Goal: Task Accomplishment & Management: Use online tool/utility

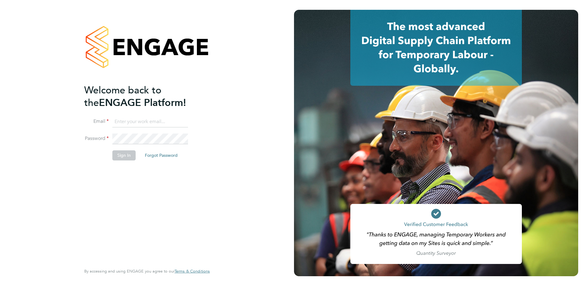
click at [124, 120] on input at bounding box center [150, 121] width 76 height 11
type input "support@engagelabs.io"
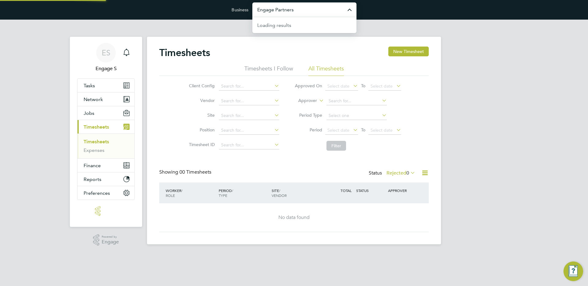
click at [277, 10] on input "Engage Partners" at bounding box center [304, 9] width 104 height 14
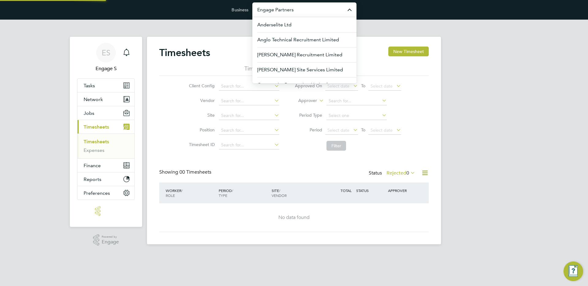
click at [277, 10] on input "Engage Partners" at bounding box center [304, 9] width 104 height 14
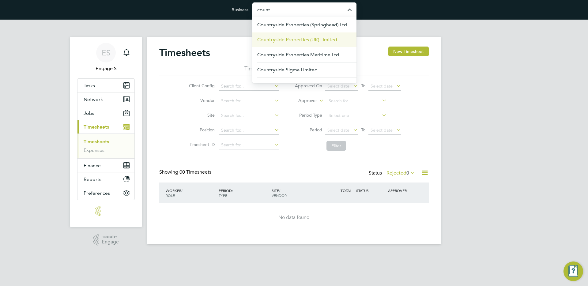
click at [316, 45] on li "Countryside Properties (UK) Limited" at bounding box center [304, 39] width 104 height 15
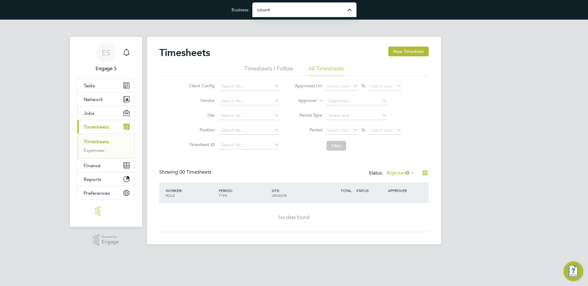
type input "Countryside Properties (UK) Limited"
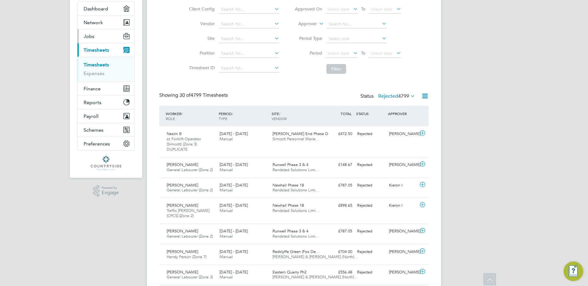
click at [88, 37] on span "Jobs" at bounding box center [89, 36] width 11 height 6
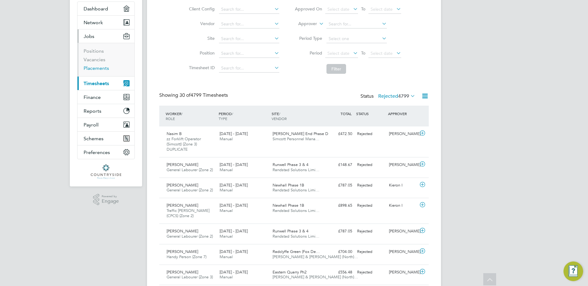
click at [93, 66] on link "Placements" at bounding box center [96, 68] width 25 height 6
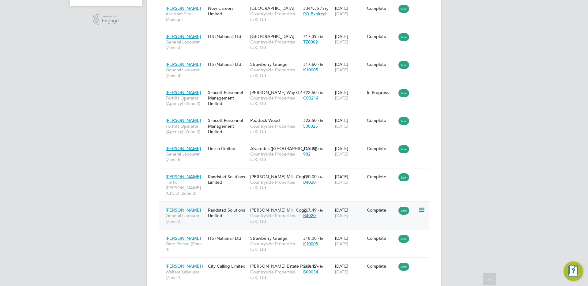
click at [263, 213] on span "Countryside Properties (UK) Ltd" at bounding box center [275, 218] width 50 height 11
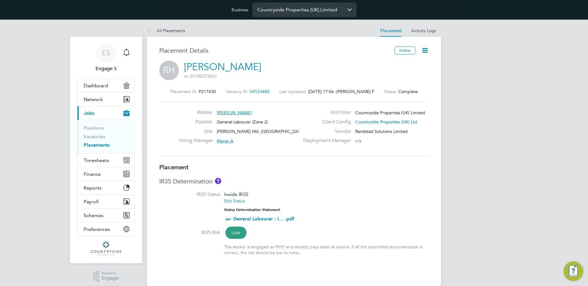
click at [297, 11] on input "Countryside Properties (UK) Limited" at bounding box center [304, 9] width 104 height 14
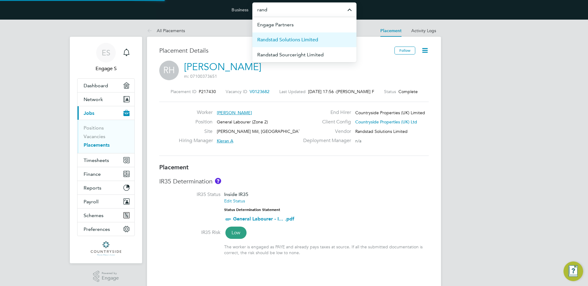
click at [307, 39] on span "Randstad Solutions Limited" at bounding box center [287, 39] width 61 height 7
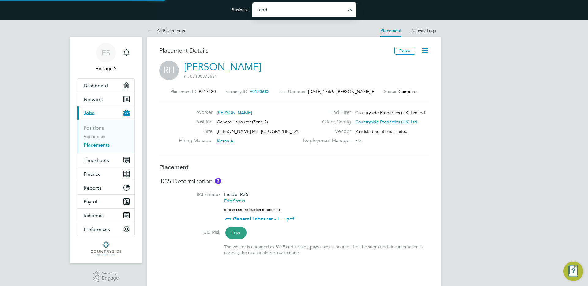
type input "Randstad Solutions Limited"
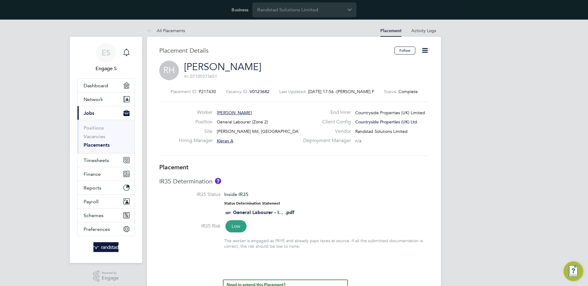
click at [427, 51] on icon at bounding box center [425, 51] width 8 height 8
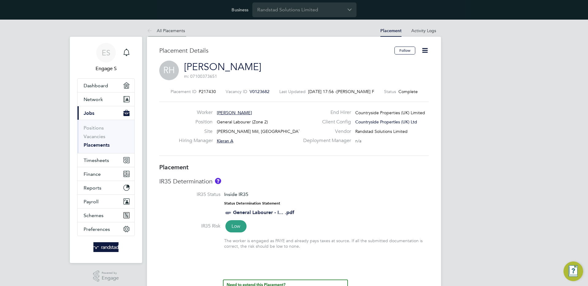
click at [160, 32] on link "All Placements" at bounding box center [166, 31] width 38 height 6
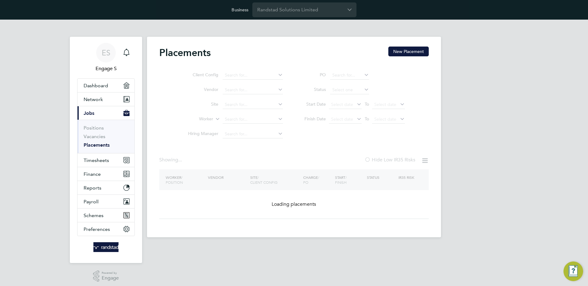
click at [454, 147] on div "ES Engage S Notifications Applications: Dashboard Network Team Members Business…" at bounding box center [294, 133] width 588 height 227
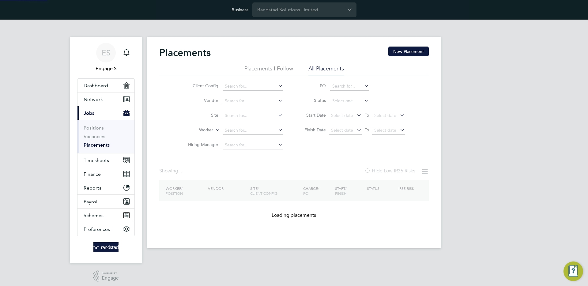
click at [350, 95] on li "Status" at bounding box center [352, 101] width 122 height 15
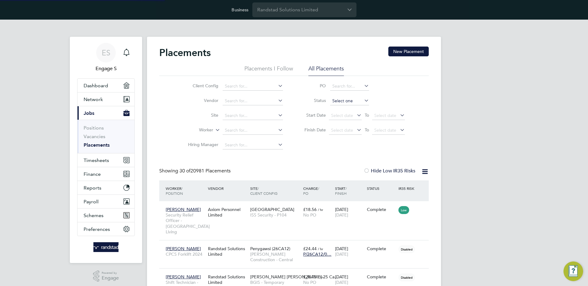
click at [349, 101] on input at bounding box center [349, 101] width 39 height 9
click at [344, 110] on li "Active" at bounding box center [349, 109] width 39 height 8
type input "Active"
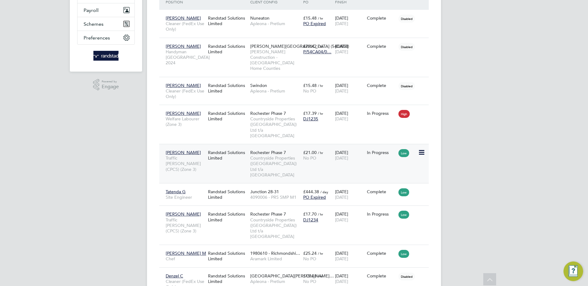
click at [348, 155] on span "11 Dec 2026" at bounding box center [341, 158] width 13 height 6
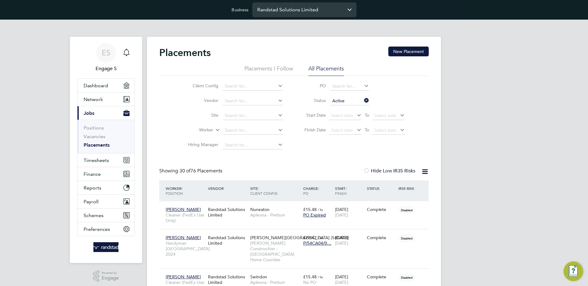
click at [285, 11] on input "Randstad Solutions Limited" at bounding box center [304, 9] width 104 height 14
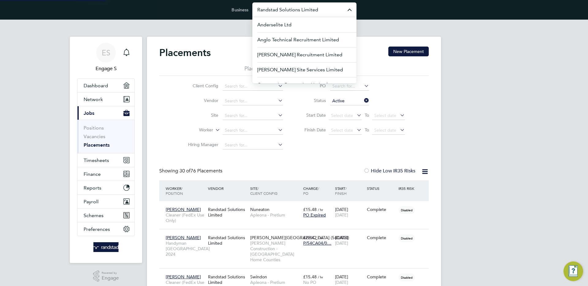
click at [285, 11] on input "Randstad Solutions Limited" at bounding box center [304, 9] width 104 height 14
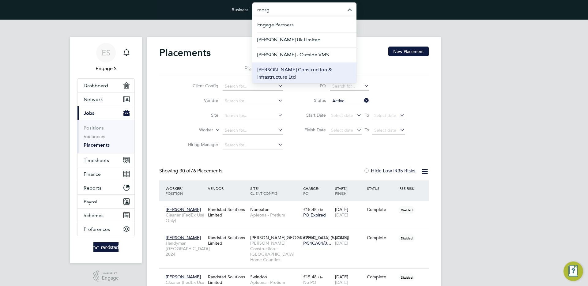
click at [304, 69] on span "[PERSON_NAME] Construction & Infrastructure Ltd" at bounding box center [304, 73] width 94 height 15
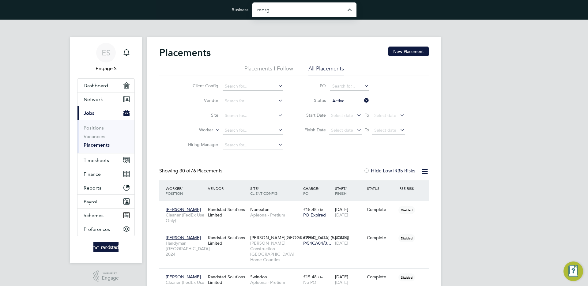
type input "[PERSON_NAME] Construction & Infrastructure Ltd"
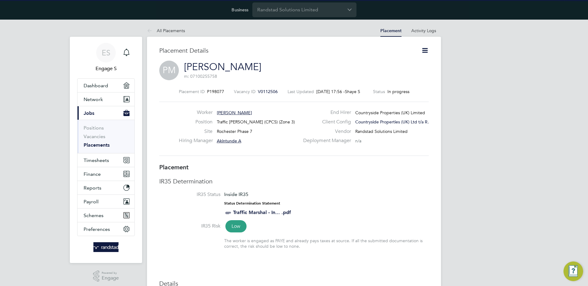
click at [426, 48] on icon at bounding box center [425, 51] width 8 height 8
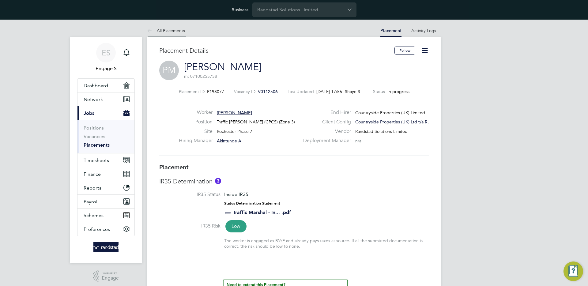
click at [158, 34] on li "All Placements" at bounding box center [166, 30] width 38 height 12
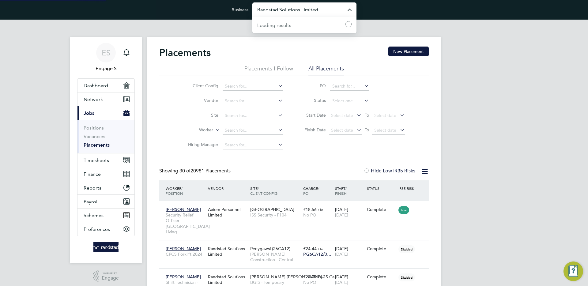
click at [305, 15] on input "Randstad Solutions Limited" at bounding box center [304, 9] width 104 height 14
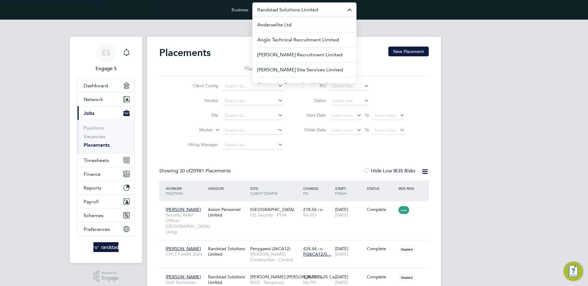
click at [305, 15] on input "Randstad Solutions Limited" at bounding box center [304, 9] width 104 height 14
type input "c"
click at [241, 82] on input at bounding box center [253, 86] width 60 height 9
type input "c"
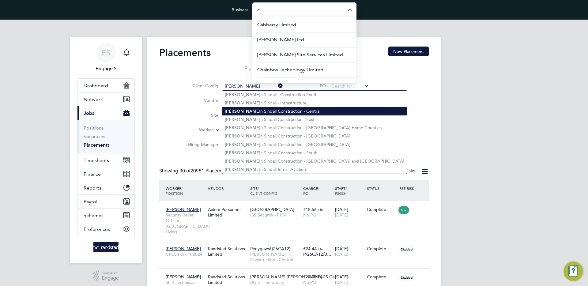
click at [261, 110] on li "Morga n Sindall Construction - Central" at bounding box center [314, 111] width 184 height 8
type input "[PERSON_NAME] Construction - Central"
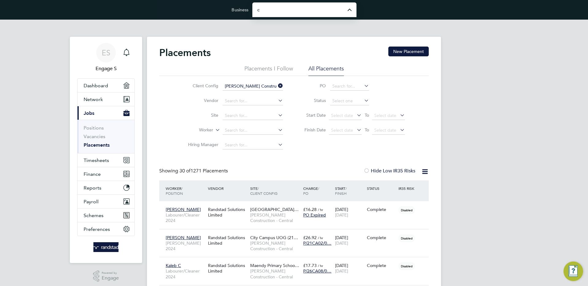
type input "Randstad Solutions Limited"
click at [345, 102] on input at bounding box center [349, 101] width 39 height 9
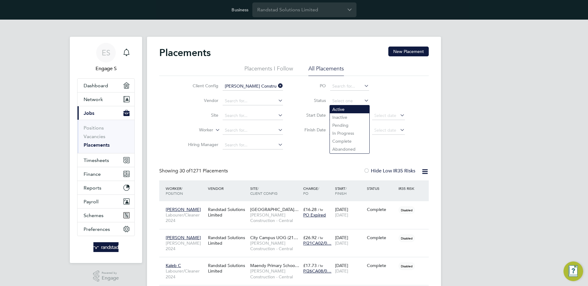
click at [343, 110] on li "Active" at bounding box center [349, 109] width 39 height 8
type input "Active"
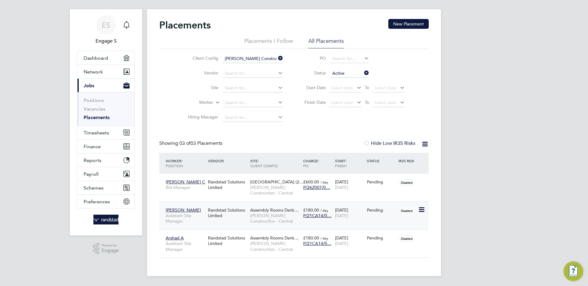
click at [362, 207] on div "07 Apr 2025 11 May 2025" at bounding box center [349, 212] width 32 height 17
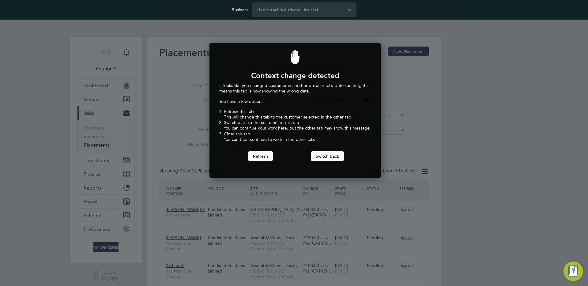
scroll to position [135, 169]
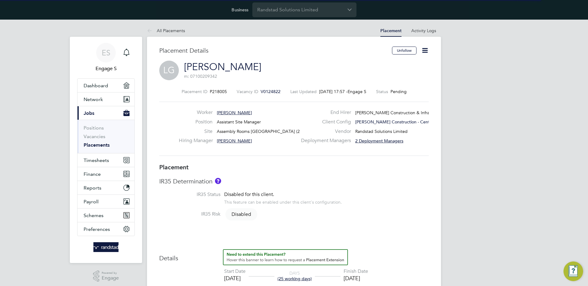
click at [427, 47] on icon at bounding box center [425, 51] width 8 height 8
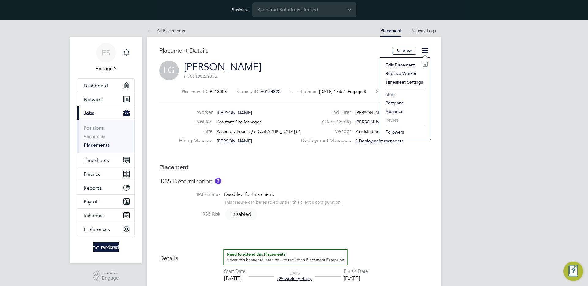
click at [408, 73] on li "Replace Worker" at bounding box center [404, 73] width 45 height 9
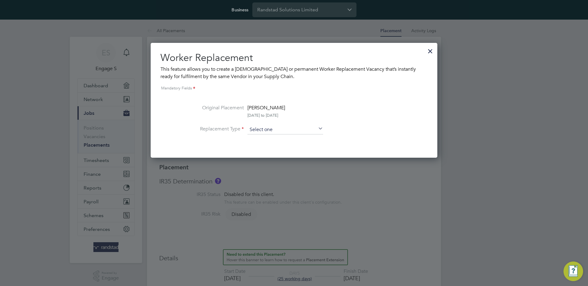
click at [274, 129] on input at bounding box center [285, 129] width 76 height 9
click at [272, 140] on li "Temporary" at bounding box center [285, 138] width 76 height 8
type input "Temporary"
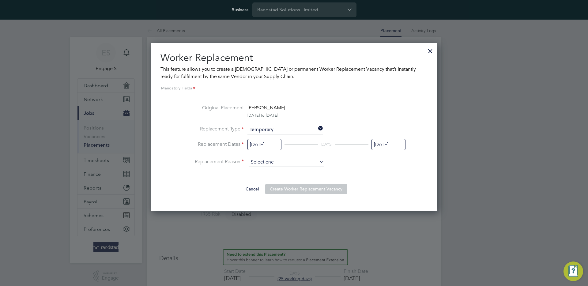
click at [273, 162] on input at bounding box center [287, 162] width 76 height 9
click at [265, 177] on li "Holiday" at bounding box center [286, 179] width 76 height 8
type input "Holiday"
click at [305, 188] on button "Create Worker Replacement Vacancy" at bounding box center [306, 189] width 82 height 10
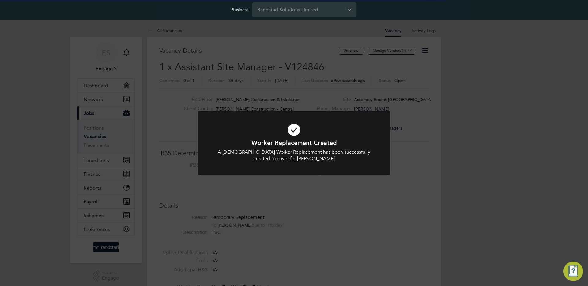
click at [329, 88] on div "Worker Replacement Created A Temporary Worker Replacement has been successfully…" at bounding box center [294, 143] width 588 height 286
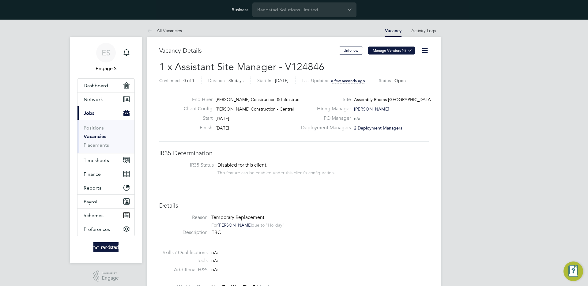
click at [397, 52] on button "Manage Vendors (4)" at bounding box center [391, 51] width 47 height 8
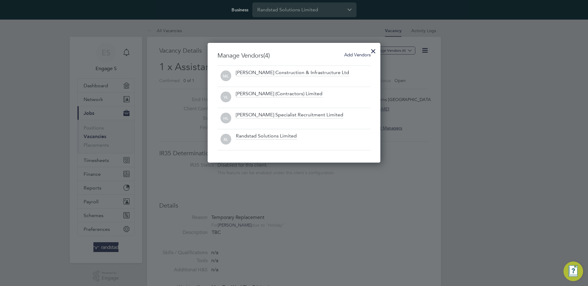
click at [437, 154] on div at bounding box center [294, 143] width 588 height 286
click at [370, 48] on div at bounding box center [373, 49] width 11 height 11
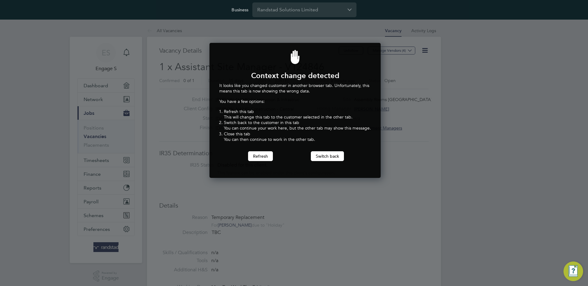
scroll to position [135, 169]
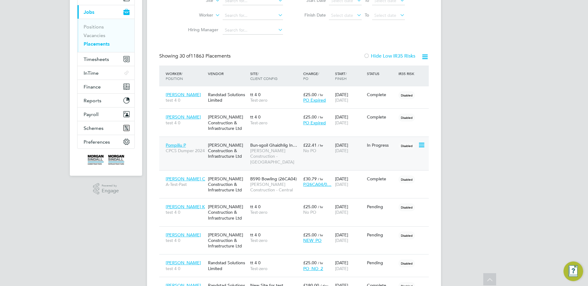
click at [299, 149] on span "[PERSON_NAME] Construction - [GEOGRAPHIC_DATA]" at bounding box center [275, 156] width 50 height 17
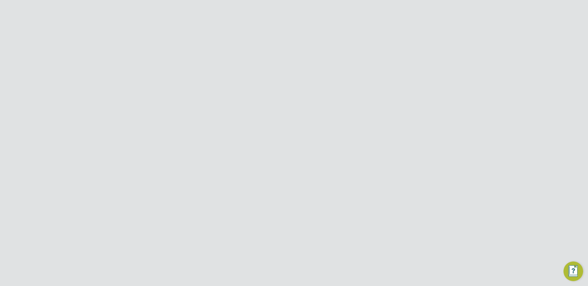
click at [166, 33] on li "All Placements" at bounding box center [166, 30] width 38 height 12
click at [266, 157] on span "[PERSON_NAME] Construction - Central" at bounding box center [275, 162] width 50 height 11
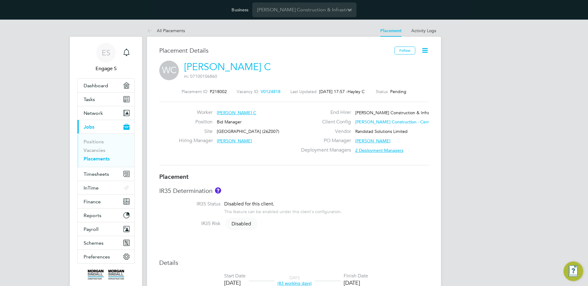
click at [421, 51] on icon at bounding box center [425, 51] width 8 height 8
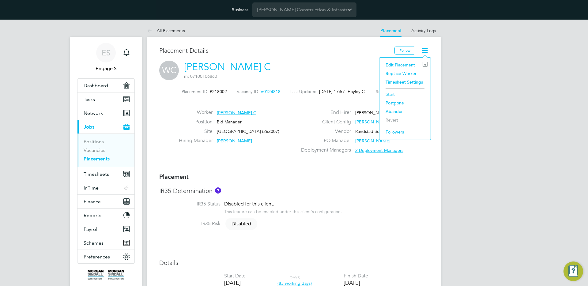
click at [399, 74] on li "Replace Worker" at bounding box center [404, 73] width 45 height 9
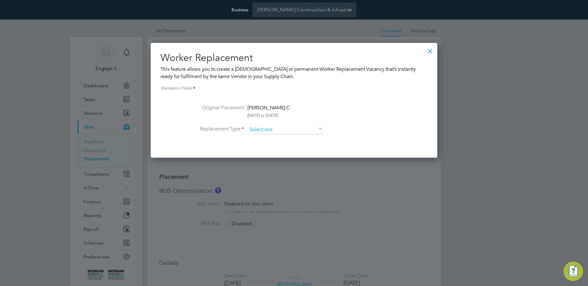
click at [280, 128] on input at bounding box center [285, 129] width 76 height 9
click at [259, 132] on input at bounding box center [285, 129] width 76 height 9
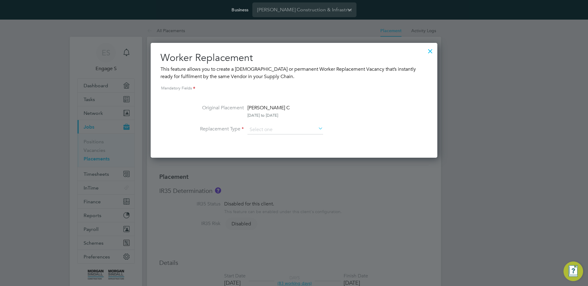
click at [260, 137] on li "Temporary" at bounding box center [285, 138] width 76 height 8
type input "Temporary"
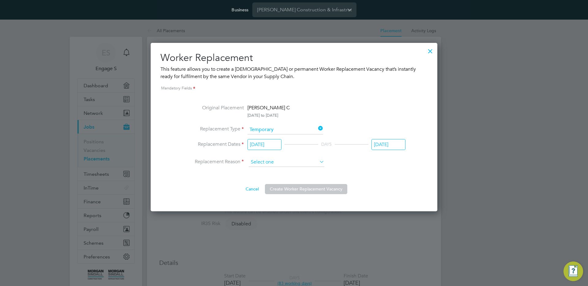
click at [269, 162] on input at bounding box center [287, 162] width 76 height 9
click at [266, 170] on li "Sickness" at bounding box center [286, 171] width 76 height 8
type input "Sickness"
click at [304, 191] on button "Create Worker Replacement Vacancy" at bounding box center [306, 189] width 82 height 10
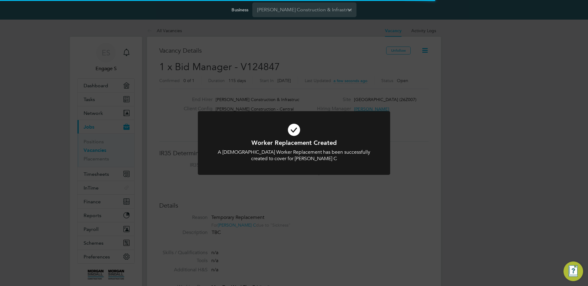
click at [390, 94] on div "Worker Replacement Created A [DEMOGRAPHIC_DATA] Worker Replacement has been suc…" at bounding box center [294, 143] width 588 height 286
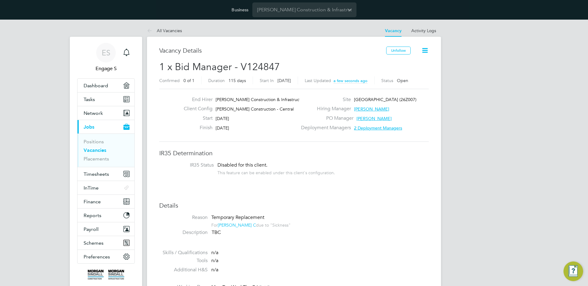
click at [426, 47] on icon at bounding box center [425, 51] width 8 height 8
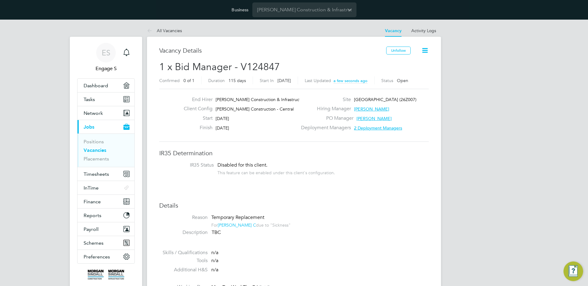
click at [426, 51] on icon at bounding box center [425, 51] width 8 height 8
click at [426, 53] on icon at bounding box center [425, 51] width 8 height 8
